Goal: Transaction & Acquisition: Purchase product/service

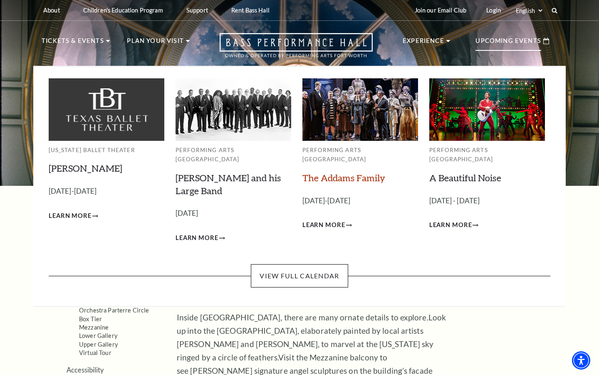
click at [331, 172] on link "The Addams Family" at bounding box center [344, 177] width 83 height 11
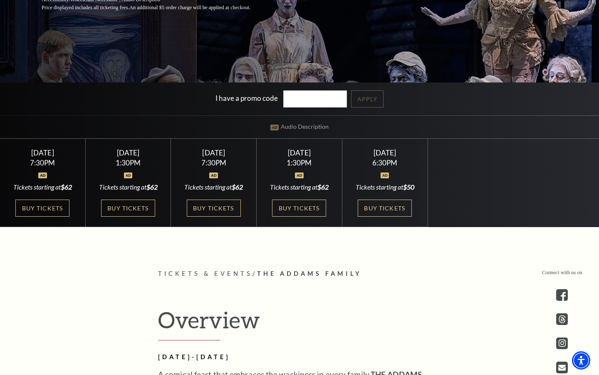
scroll to position [211, 0]
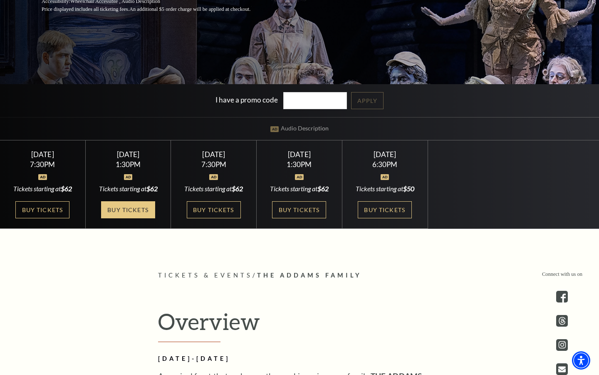
click at [144, 213] on link "Buy Tickets" at bounding box center [128, 209] width 54 height 17
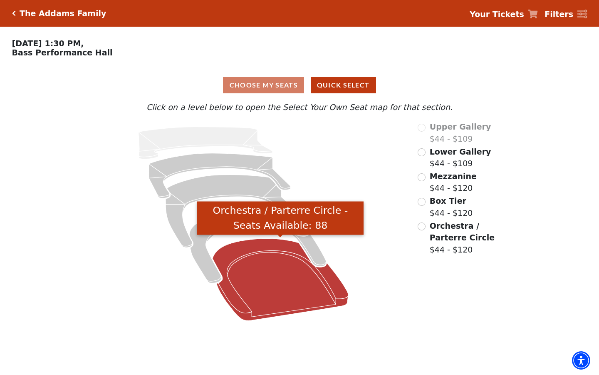
click at [244, 251] on icon "Orchestra / Parterre Circle - Seats Available: 88" at bounding box center [281, 279] width 136 height 82
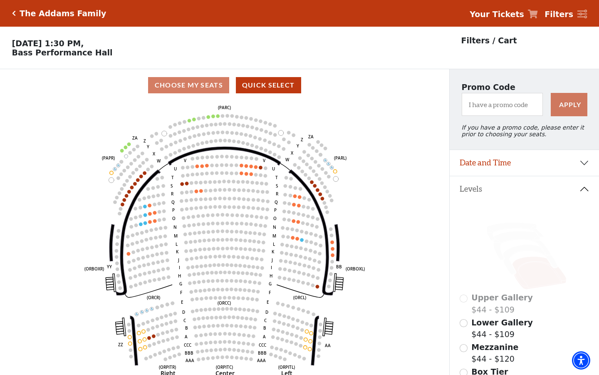
scroll to position [39, 0]
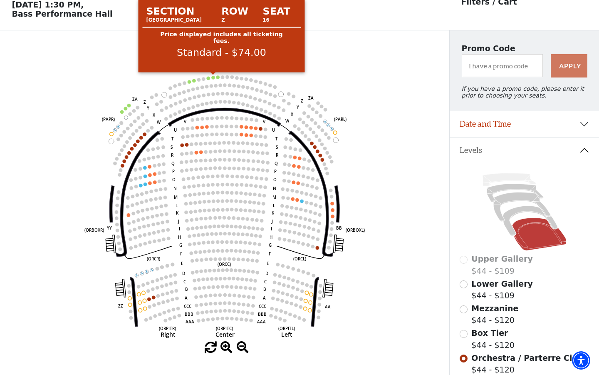
click at [216, 77] on circle at bounding box center [217, 76] width 3 height 3
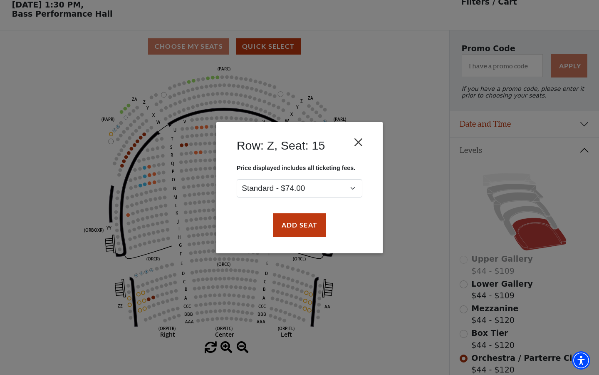
click at [366, 147] on button "Close" at bounding box center [359, 142] width 16 height 16
